Goal: Participate in discussion: Engage in conversation with other users on a specific topic

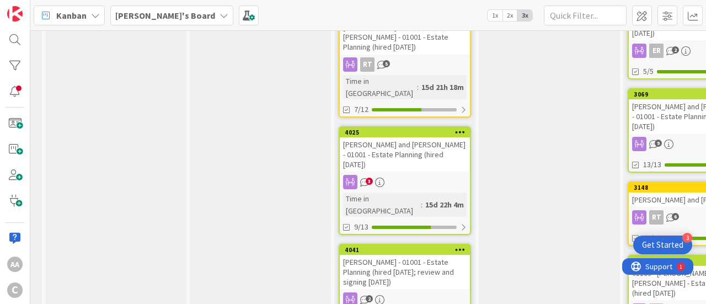
scroll to position [550, 278]
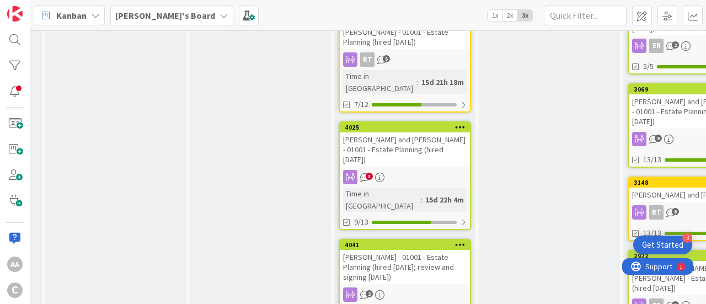
click at [395, 250] on div "[PERSON_NAME] - 01001 - Estate Planning (hired [DATE]; review and signing [DATE…" at bounding box center [405, 267] width 130 height 34
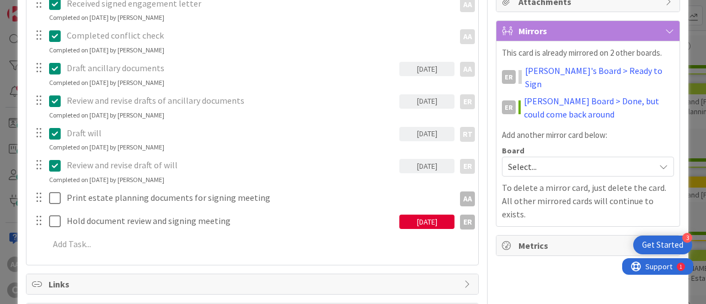
scroll to position [300, 0]
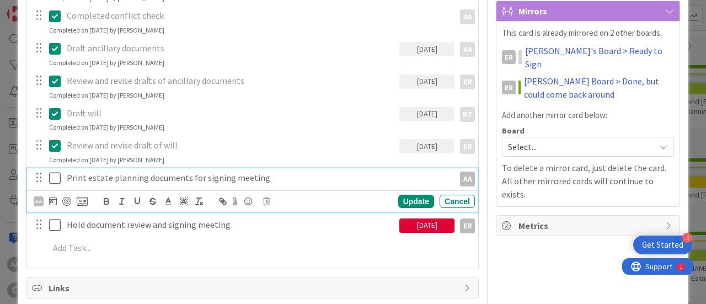
click at [52, 181] on icon at bounding box center [55, 177] width 12 height 13
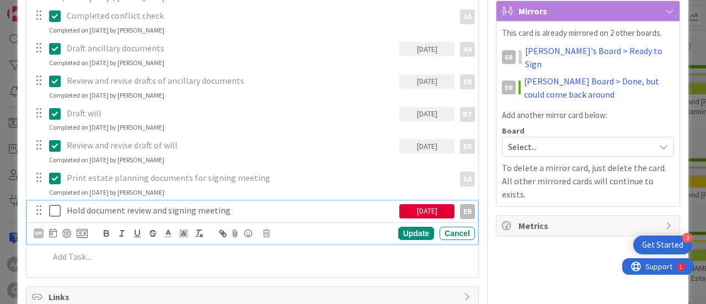
click at [53, 211] on icon at bounding box center [55, 210] width 12 height 13
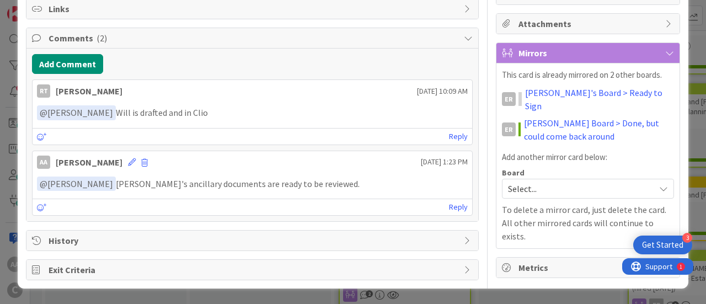
scroll to position [254, 0]
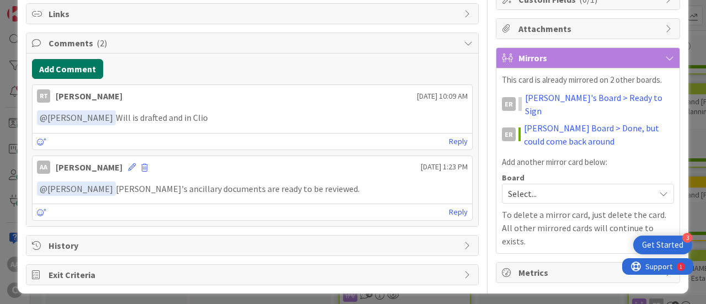
click at [75, 62] on button "Add Comment" at bounding box center [67, 69] width 71 height 20
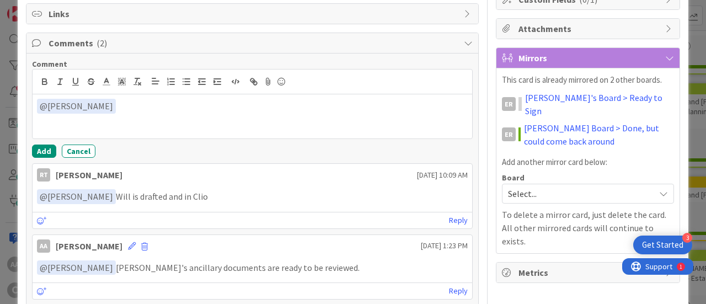
click at [97, 121] on div "﻿ @ [PERSON_NAME] ﻿ ER [PERSON_NAME]" at bounding box center [252, 116] width 439 height 44
click at [41, 149] on button "Add" at bounding box center [44, 150] width 24 height 13
